Goal: Understand process/instructions

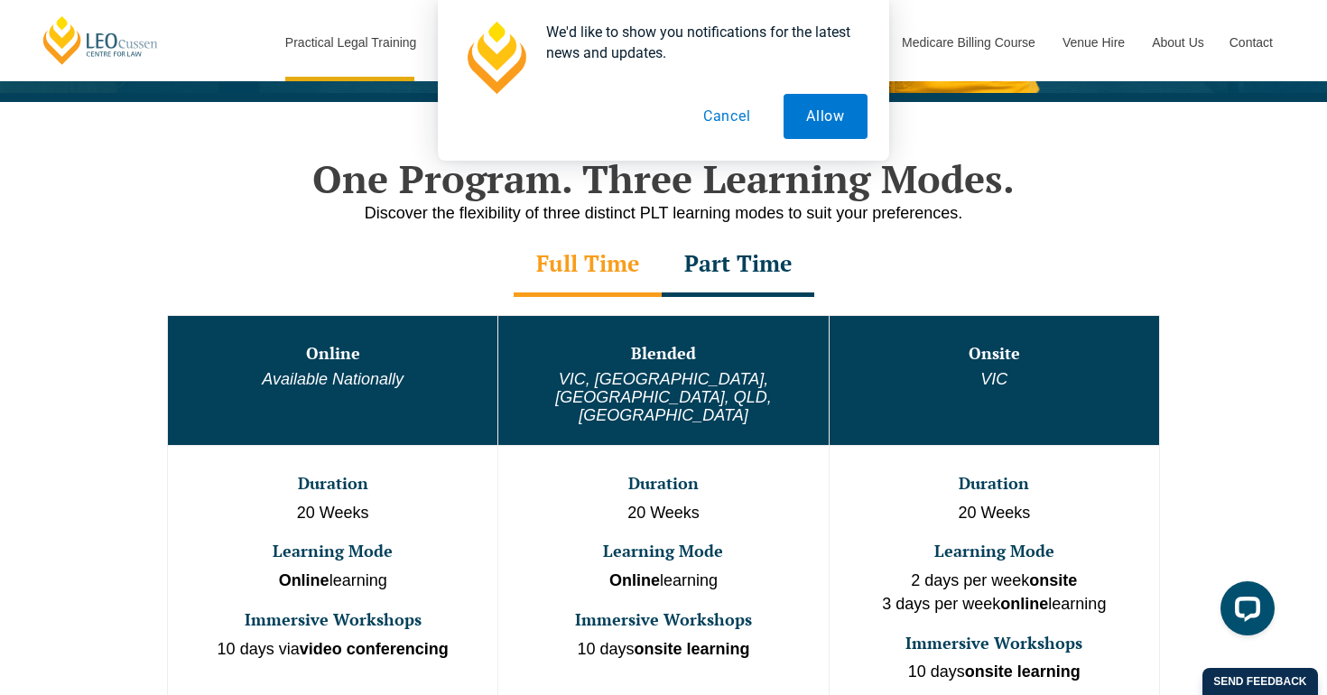
scroll to position [813, 0]
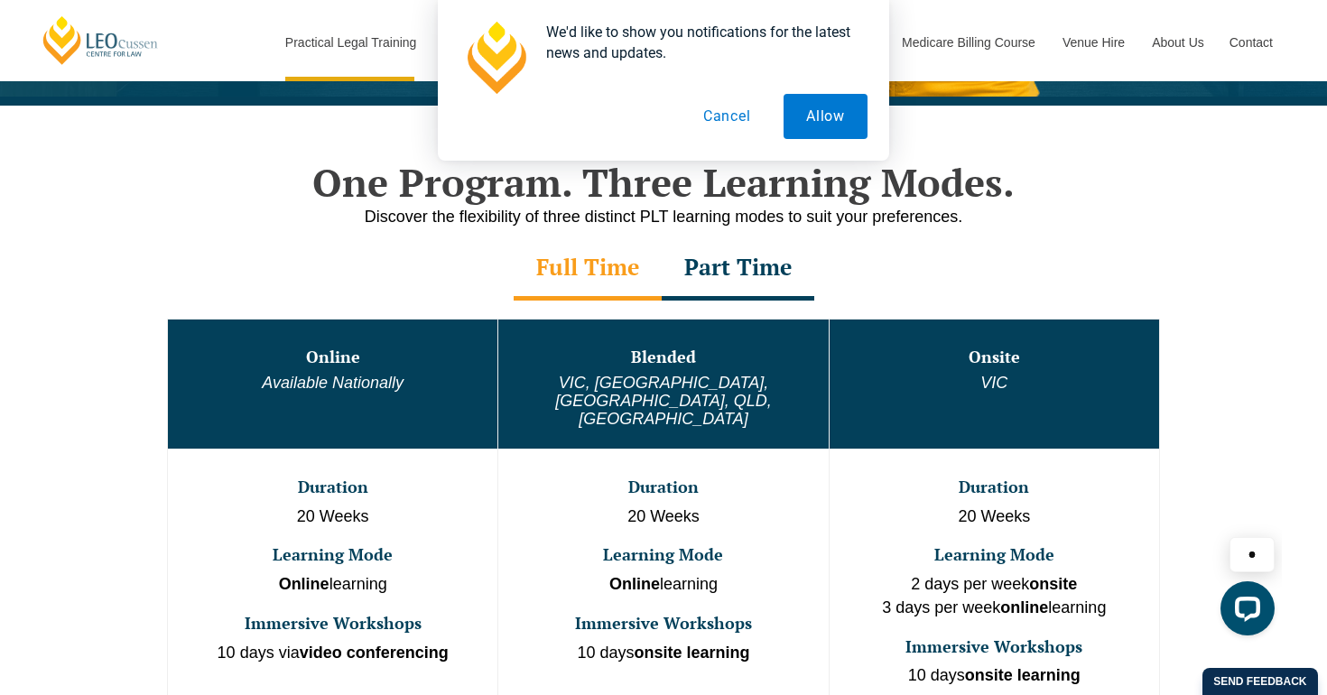
click at [731, 286] on div "Part Time" at bounding box center [738, 268] width 153 height 63
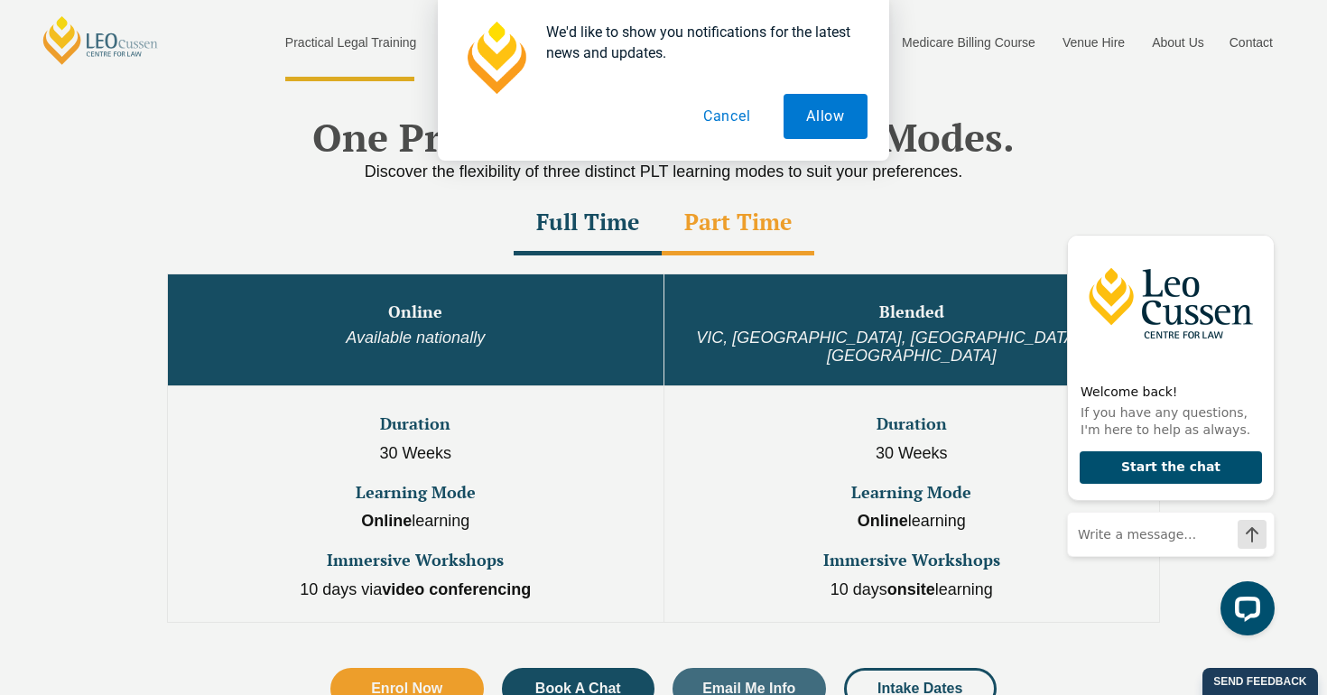
scroll to position [861, 0]
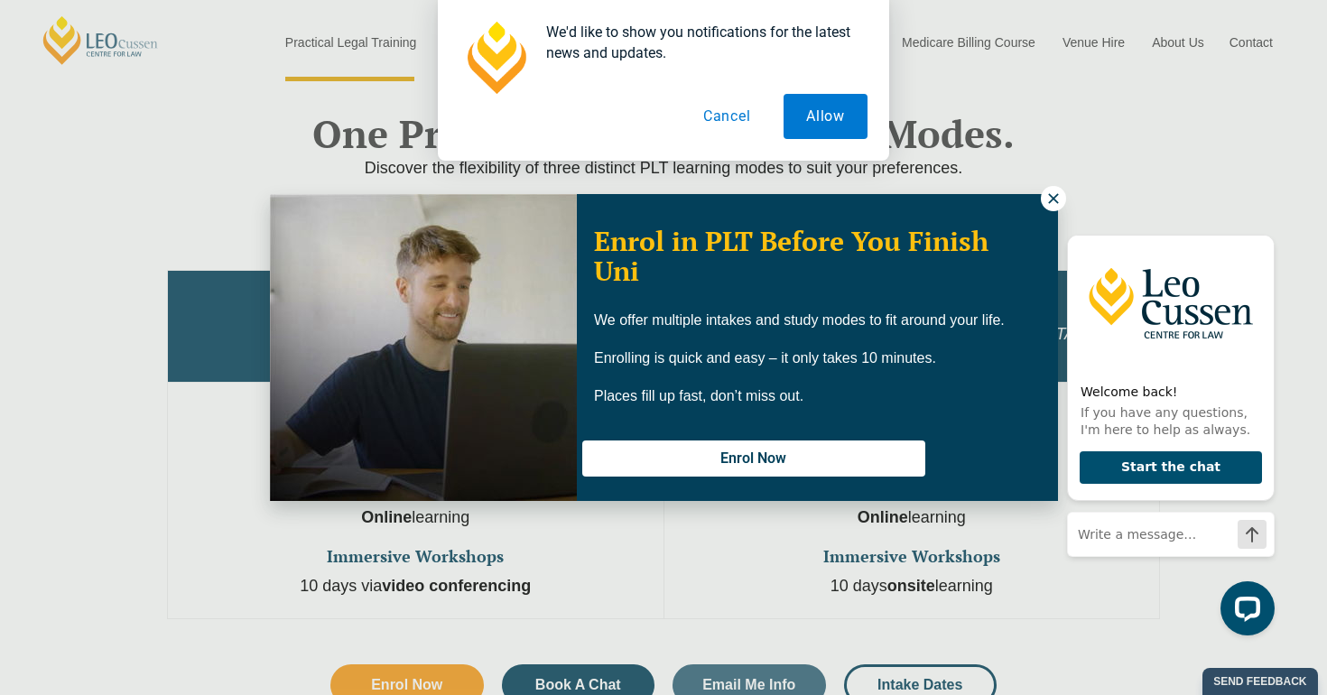
click at [1051, 200] on icon at bounding box center [1053, 198] width 10 height 10
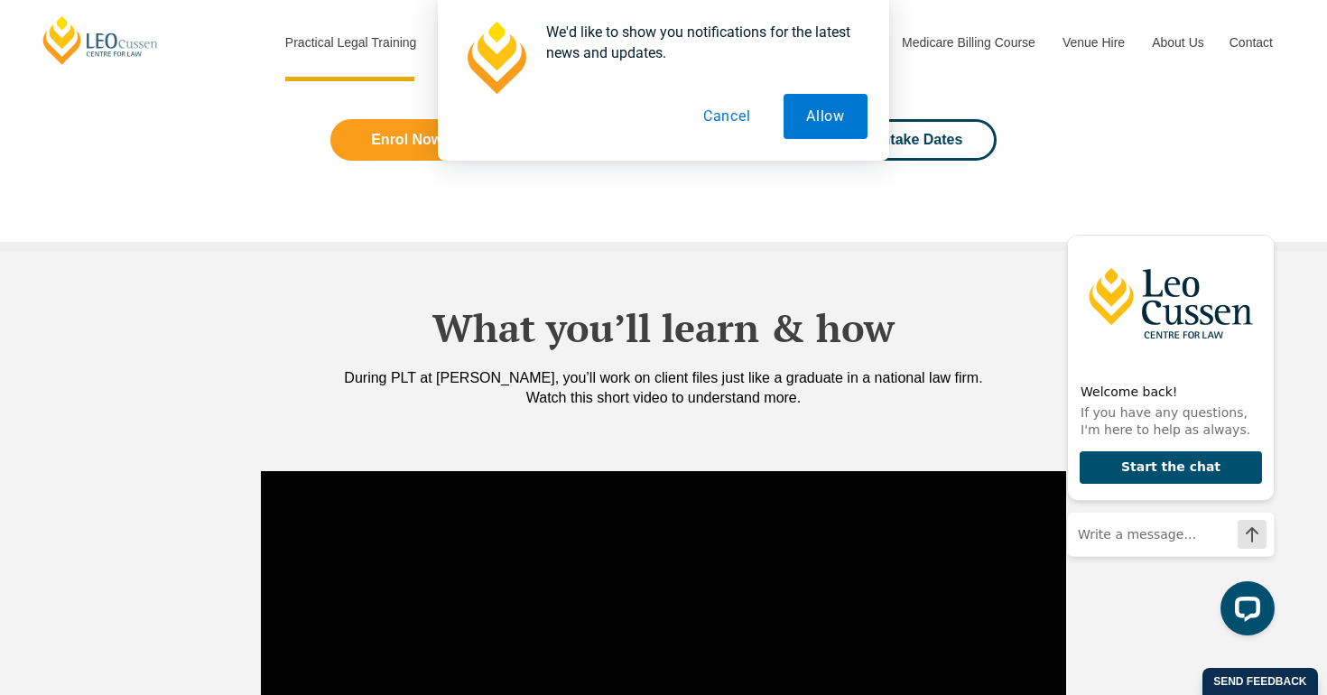
scroll to position [1416, 0]
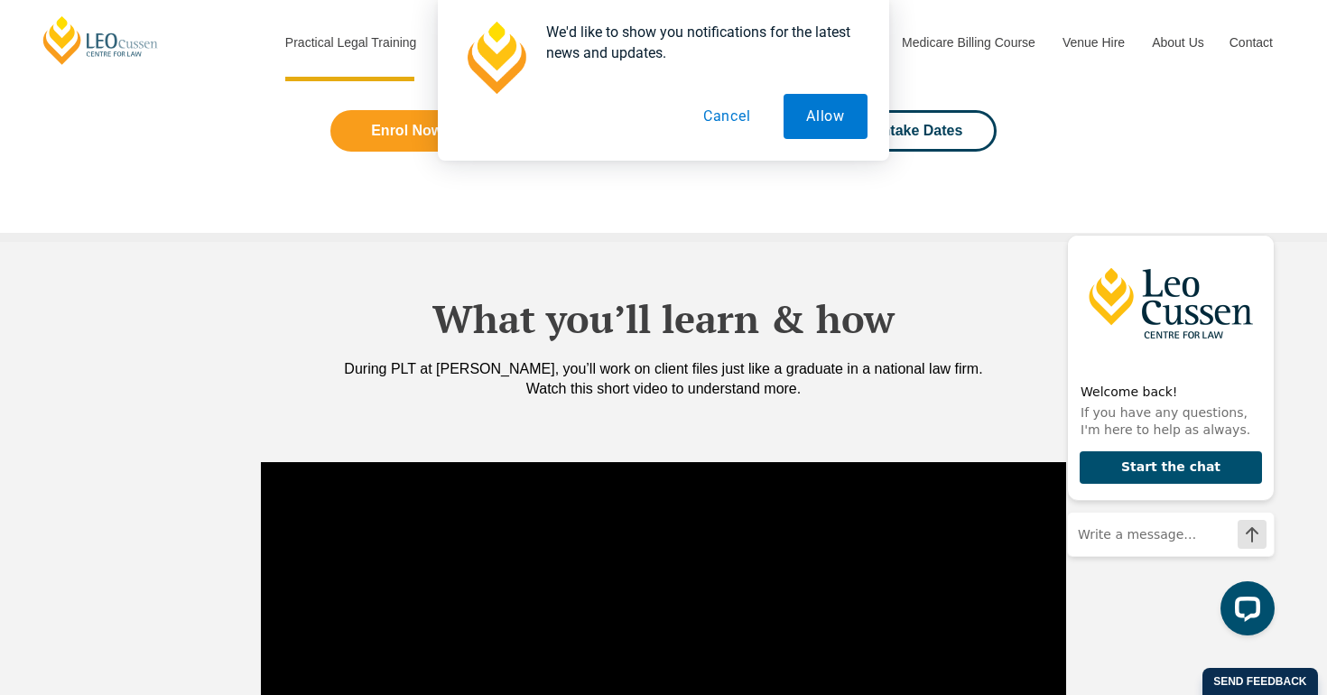
click at [935, 110] on div "We'd like to show you notifications for the latest news and updates. Allow Canc…" at bounding box center [663, 80] width 1327 height 161
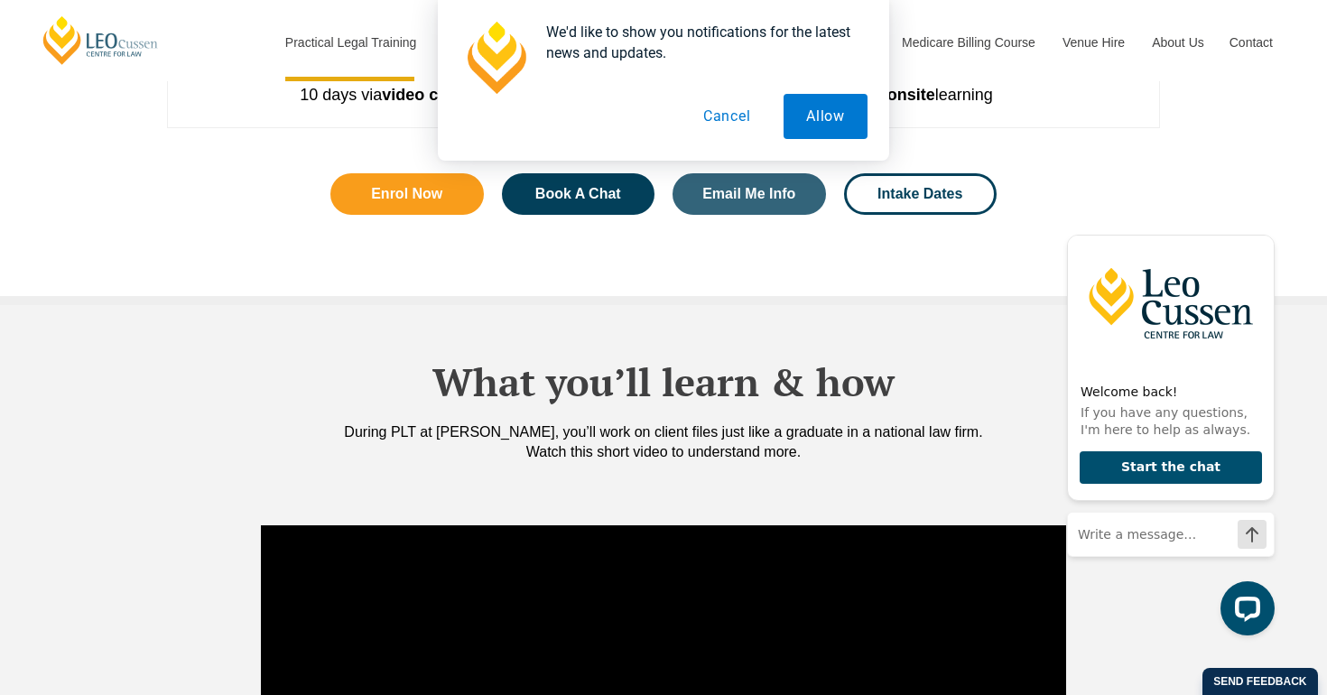
scroll to position [1327, 0]
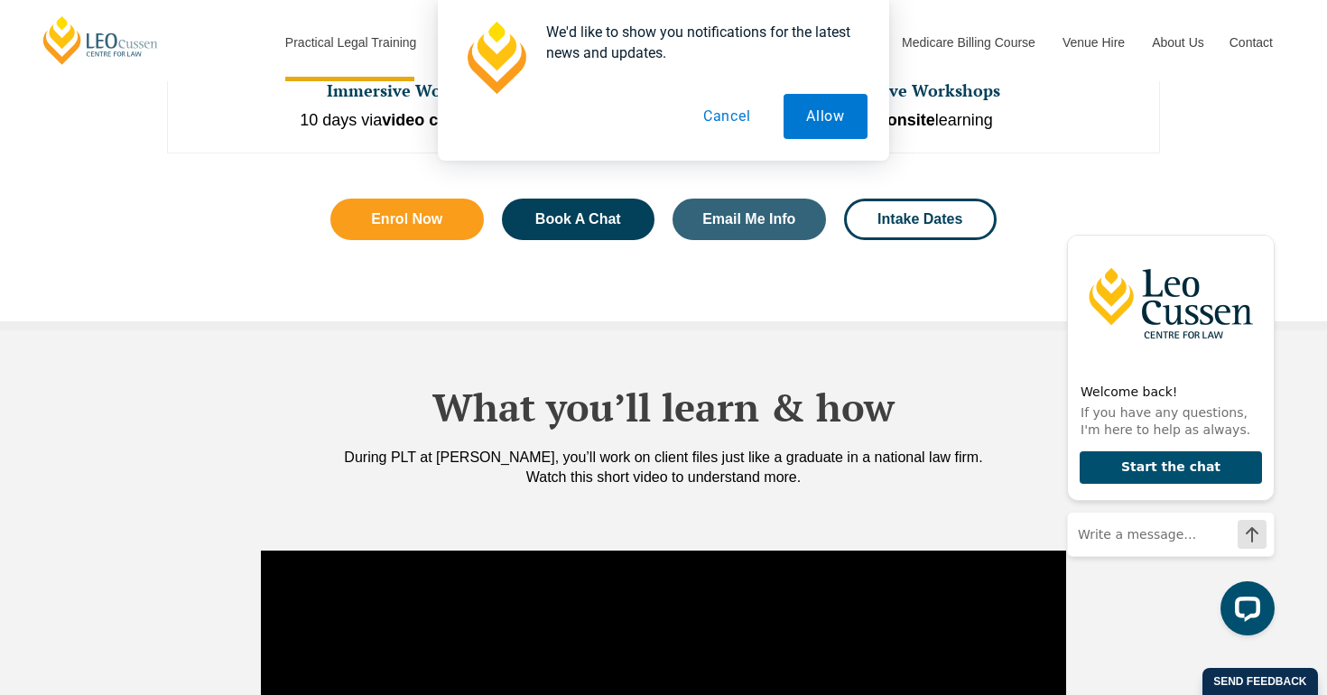
click at [936, 223] on div "Enrol Now Book A Chat Email Me Info Intake Dates" at bounding box center [663, 220] width 721 height 96
click at [915, 212] on span "Intake Dates" at bounding box center [920, 219] width 85 height 14
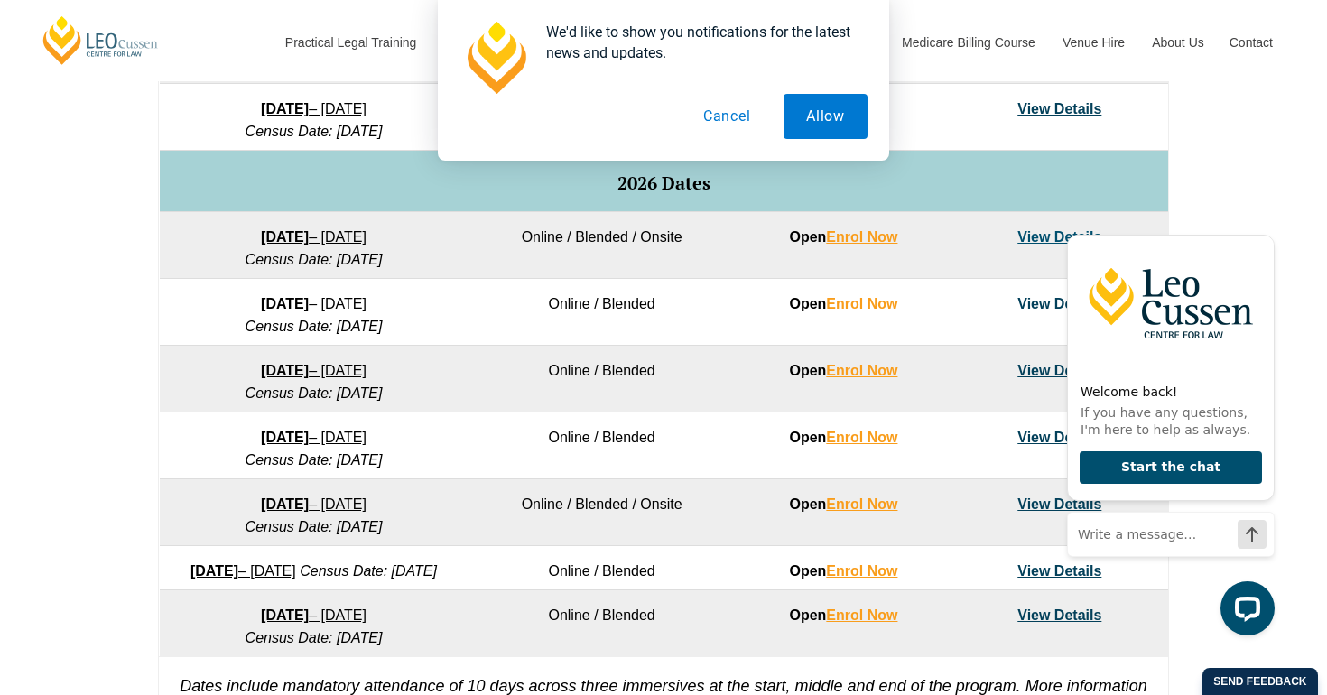
scroll to position [1059, 0]
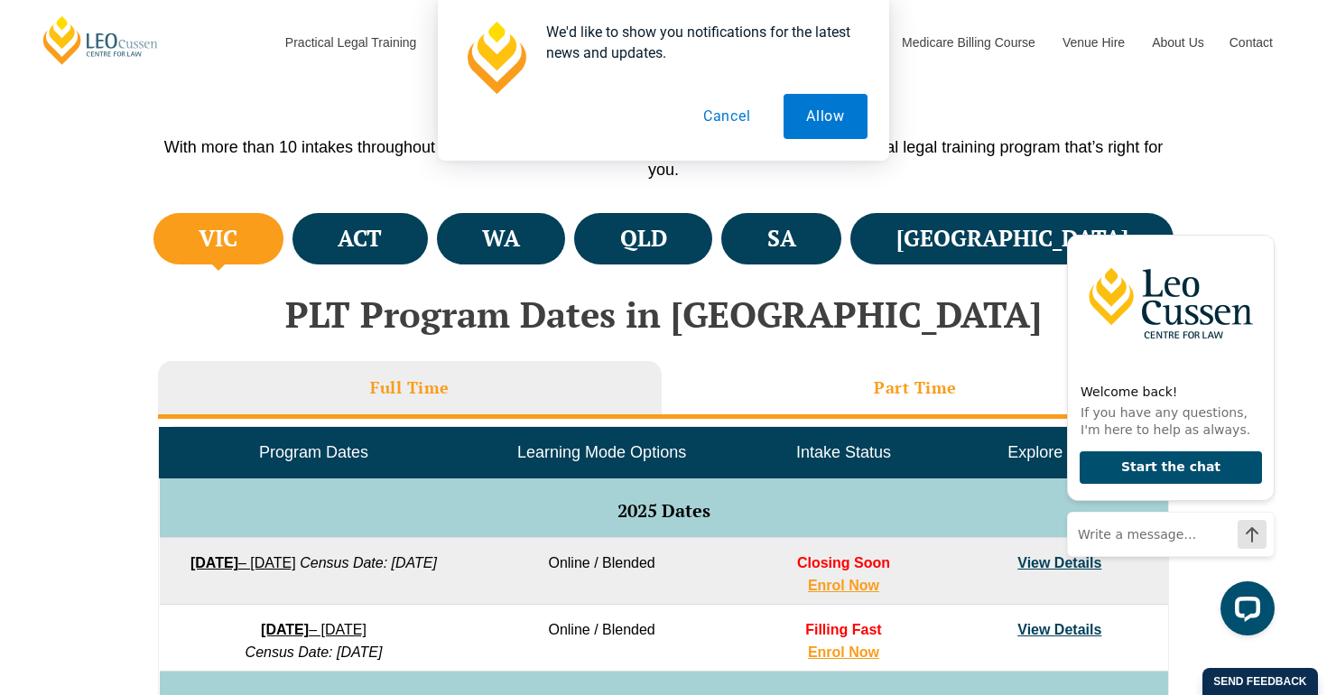
click at [748, 374] on li "Part Time" at bounding box center [915, 390] width 507 height 58
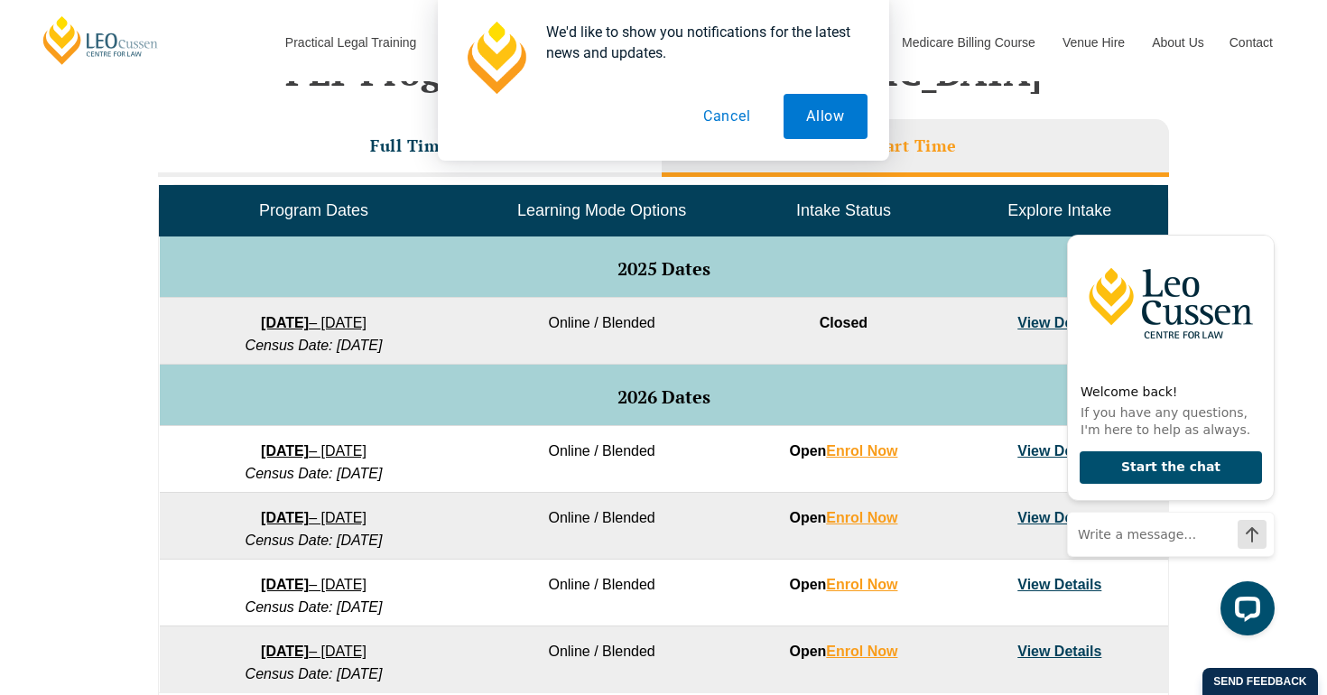
scroll to position [782, 0]
